Goal: Task Accomplishment & Management: Use online tool/utility

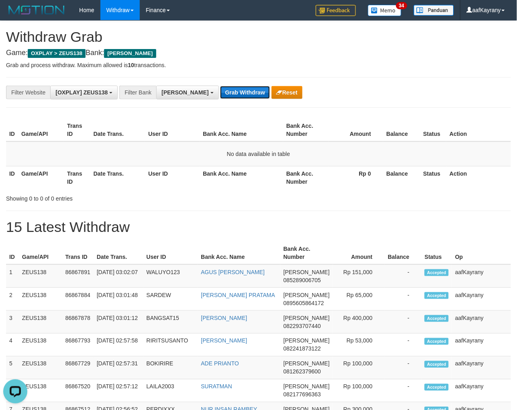
click at [220, 96] on button "Grab Withdraw" at bounding box center [244, 92] width 49 height 13
click at [220, 86] on button "Grab Withdraw" at bounding box center [244, 92] width 49 height 13
click at [220, 96] on button "Grab Withdraw" at bounding box center [244, 92] width 49 height 13
click at [220, 86] on button "Grab Withdraw" at bounding box center [244, 92] width 49 height 13
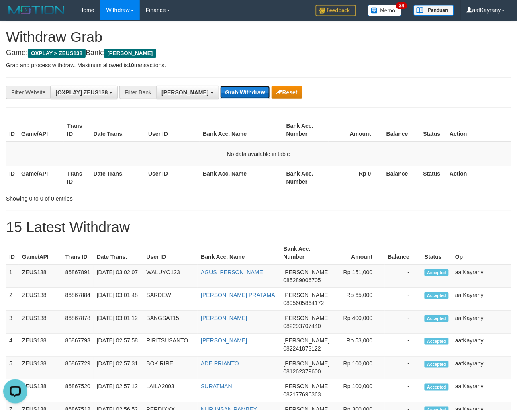
click at [220, 96] on button "Grab Withdraw" at bounding box center [244, 92] width 49 height 13
click at [220, 86] on button "Grab Withdraw" at bounding box center [244, 92] width 49 height 13
click at [220, 96] on button "Grab Withdraw" at bounding box center [244, 92] width 49 height 13
click at [220, 86] on button "Grab Withdraw" at bounding box center [244, 92] width 49 height 13
click at [220, 96] on button "Grab Withdraw" at bounding box center [244, 92] width 49 height 13
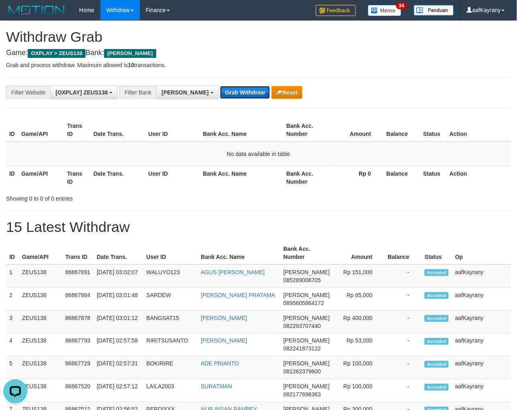
click at [220, 86] on button "Grab Withdraw" at bounding box center [244, 92] width 49 height 13
click at [220, 96] on button "Grab Withdraw" at bounding box center [244, 92] width 49 height 13
click at [220, 86] on button "Grab Withdraw" at bounding box center [244, 92] width 49 height 13
click at [220, 96] on button "Grab Withdraw" at bounding box center [244, 92] width 49 height 13
click at [220, 86] on button "Grab Withdraw" at bounding box center [244, 92] width 49 height 13
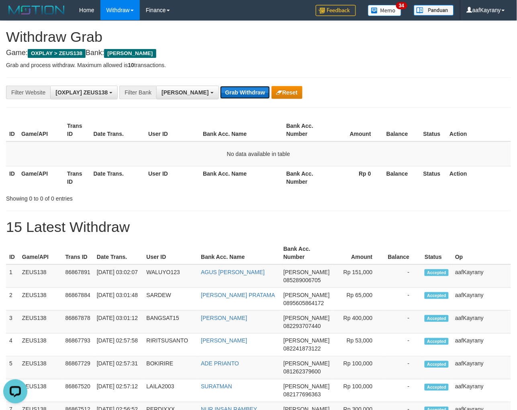
click at [220, 96] on button "Grab Withdraw" at bounding box center [244, 92] width 49 height 13
click at [220, 86] on button "Grab Withdraw" at bounding box center [244, 92] width 49 height 13
click at [220, 96] on button "Grab Withdraw" at bounding box center [244, 92] width 49 height 13
click at [220, 86] on button "Grab Withdraw" at bounding box center [244, 92] width 49 height 13
click at [220, 96] on button "Grab Withdraw" at bounding box center [244, 92] width 49 height 13
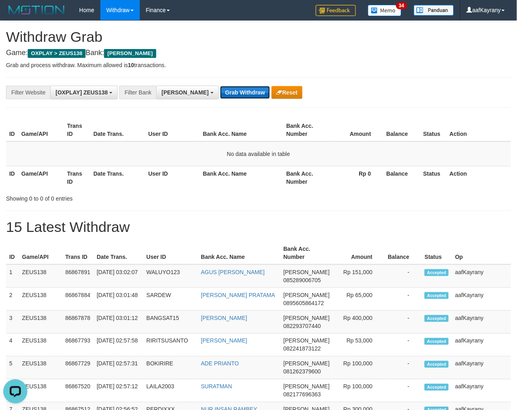
click at [220, 86] on button "Grab Withdraw" at bounding box center [244, 92] width 49 height 13
click at [220, 96] on button "Grab Withdraw" at bounding box center [244, 92] width 49 height 13
click at [220, 86] on button "Grab Withdraw" at bounding box center [244, 92] width 49 height 13
click at [220, 96] on button "Grab Withdraw" at bounding box center [244, 92] width 49 height 13
click at [220, 86] on button "Grab Withdraw" at bounding box center [244, 92] width 49 height 13
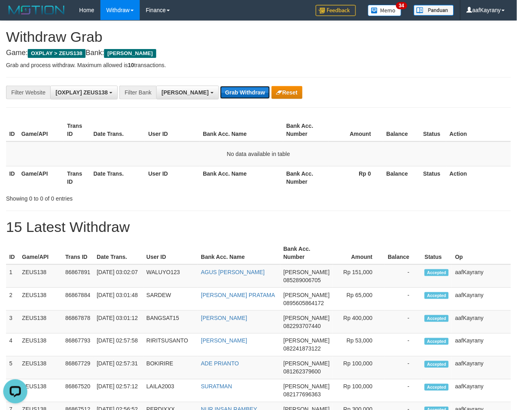
click at [220, 96] on button "Grab Withdraw" at bounding box center [244, 92] width 49 height 13
click at [220, 86] on button "Grab Withdraw" at bounding box center [244, 92] width 49 height 13
click at [220, 96] on button "Grab Withdraw" at bounding box center [244, 92] width 49 height 13
click at [220, 86] on button "Grab Withdraw" at bounding box center [244, 92] width 49 height 13
click at [220, 96] on button "Grab Withdraw" at bounding box center [244, 92] width 49 height 13
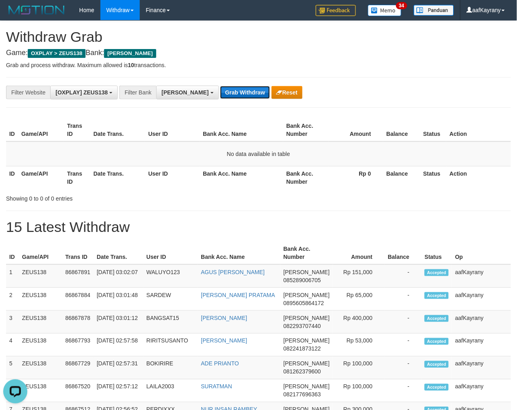
click at [220, 86] on button "Grab Withdraw" at bounding box center [244, 92] width 49 height 13
click at [220, 96] on button "Grab Withdraw" at bounding box center [244, 92] width 49 height 13
click at [220, 86] on button "Grab Withdraw" at bounding box center [244, 92] width 49 height 13
click at [220, 96] on button "Grab Withdraw" at bounding box center [244, 92] width 49 height 13
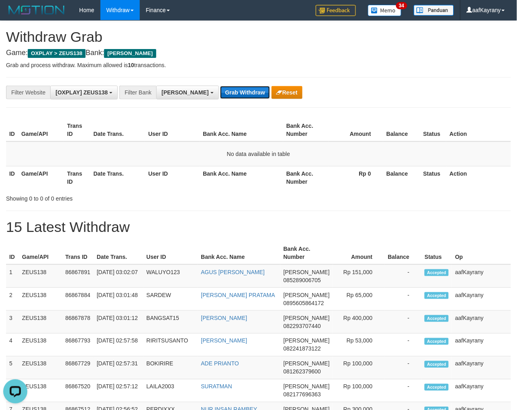
click at [220, 96] on button "Grab Withdraw" at bounding box center [244, 92] width 49 height 13
click at [220, 89] on button "Grab Withdraw" at bounding box center [244, 92] width 49 height 13
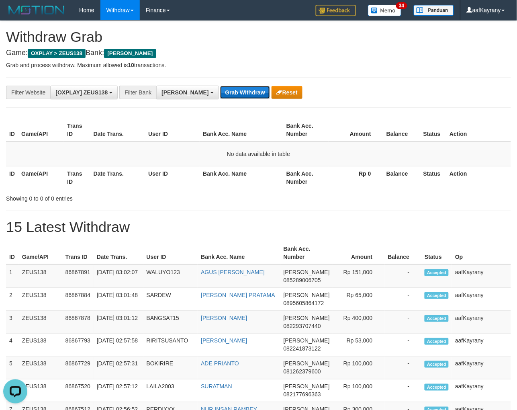
click at [220, 89] on button "Grab Withdraw" at bounding box center [244, 92] width 49 height 13
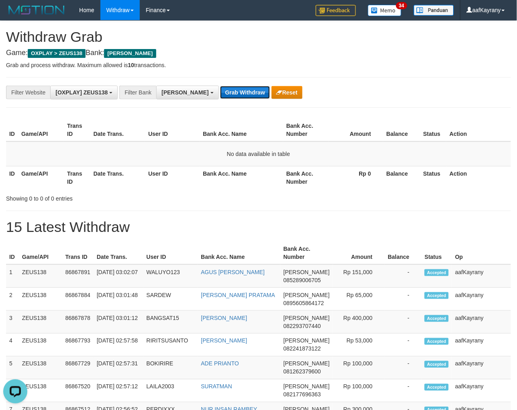
click at [220, 89] on button "Grab Withdraw" at bounding box center [244, 92] width 49 height 13
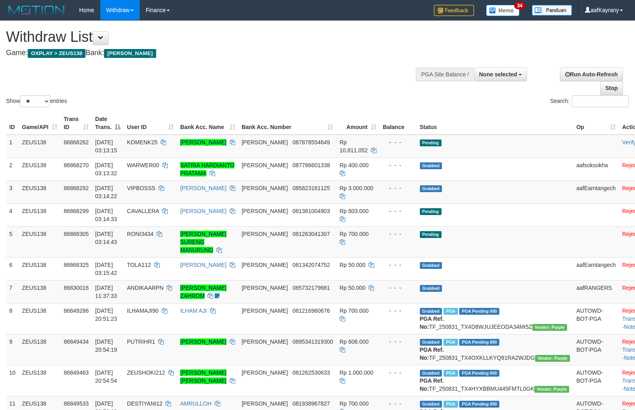
select select
select select "**"
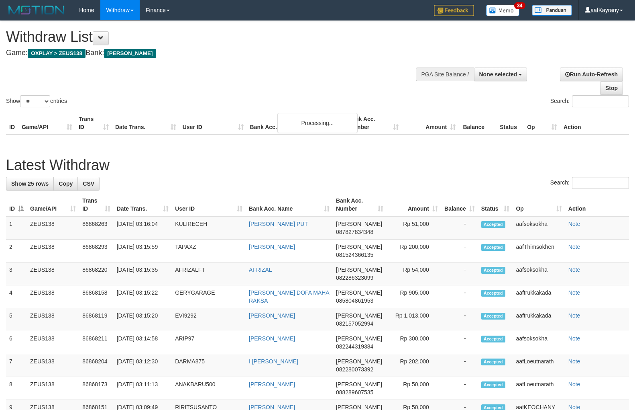
select select
select select "**"
select select
select select "**"
select select
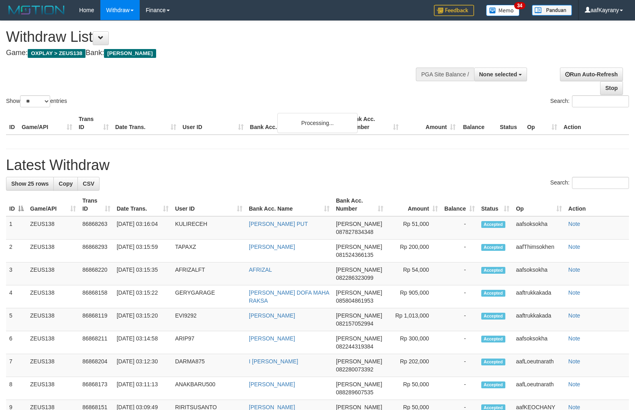
select select "**"
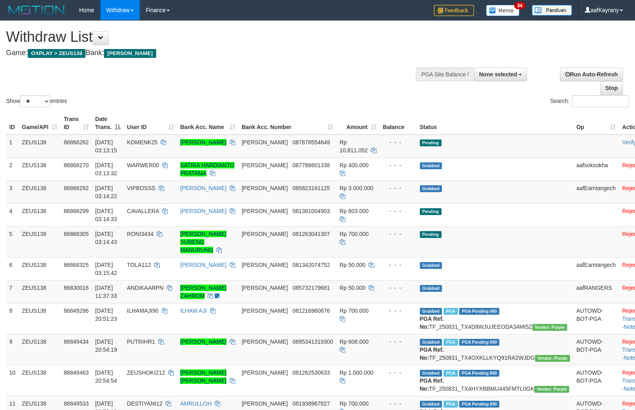
select select
select select "**"
select select
select select "**"
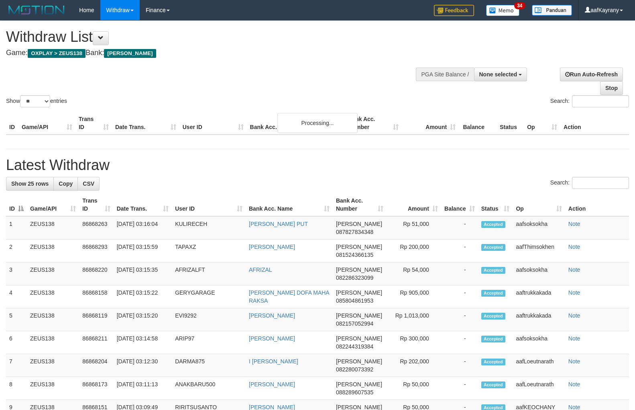
select select
select select "**"
select select
select select "**"
